Goal: Task Accomplishment & Management: Use online tool/utility

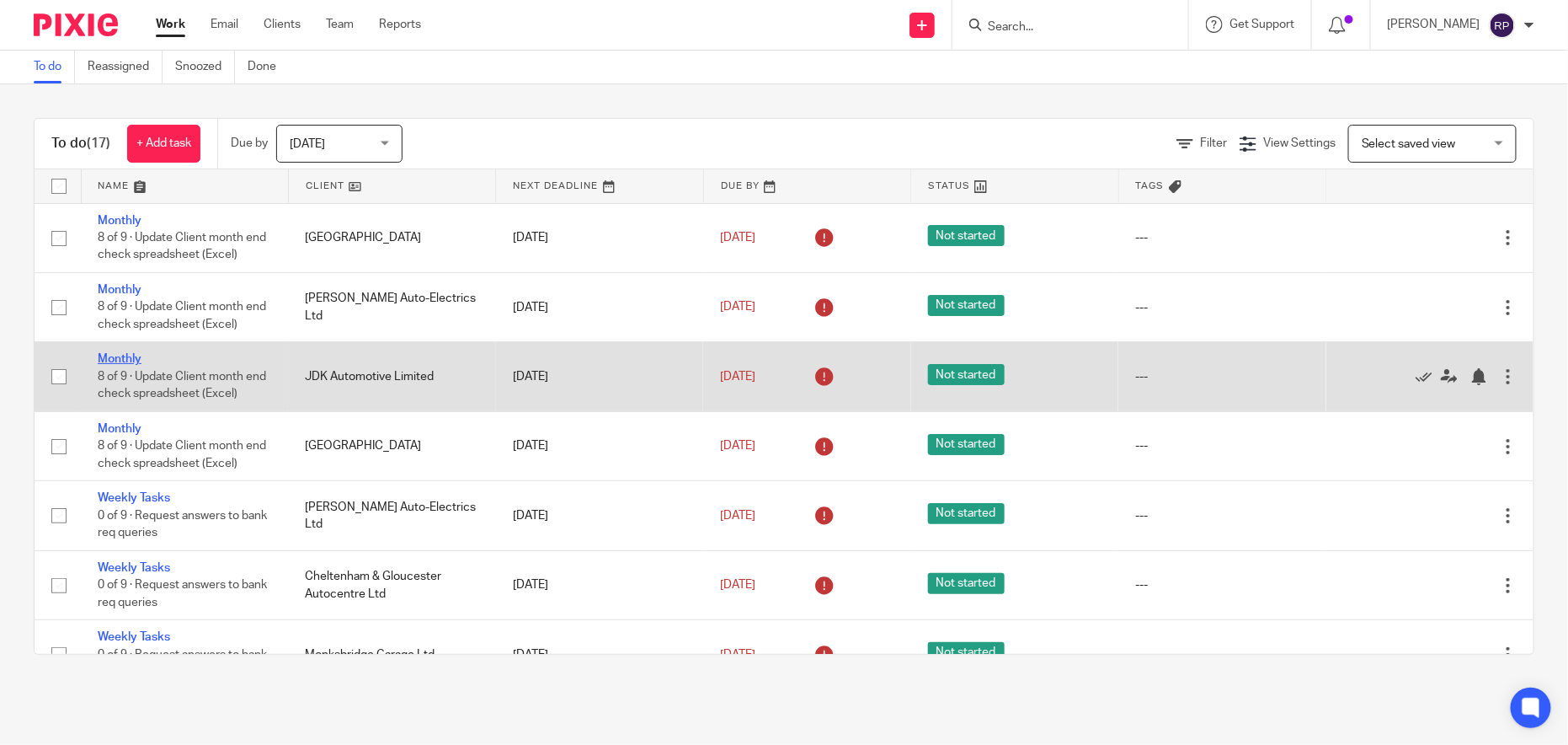
click at [117, 353] on link "Monthly" at bounding box center [119, 359] width 44 height 12
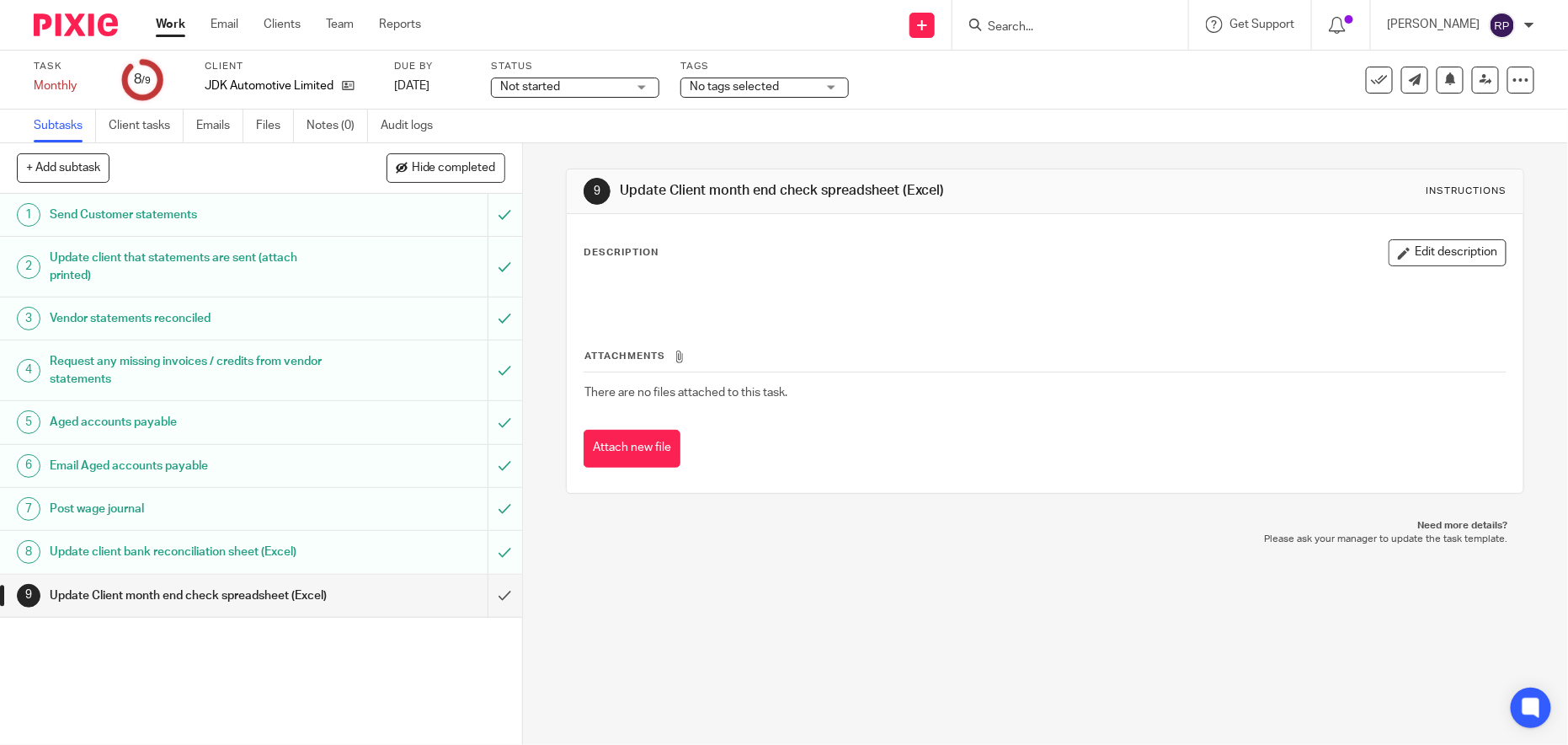
click at [677, 288] on p at bounding box center [1045, 291] width 922 height 16
click at [639, 252] on p "Description" at bounding box center [621, 253] width 75 height 14
click at [635, 265] on div "Description Edit description" at bounding box center [1045, 277] width 923 height 75
click at [409, 587] on div "Update Client month end check spreadsheet (Excel)" at bounding box center [259, 596] width 421 height 25
click at [975, 330] on div "Attachments There are no files attached to this task. Attach new file" at bounding box center [1045, 391] width 923 height 153
